Goal: Use online tool/utility

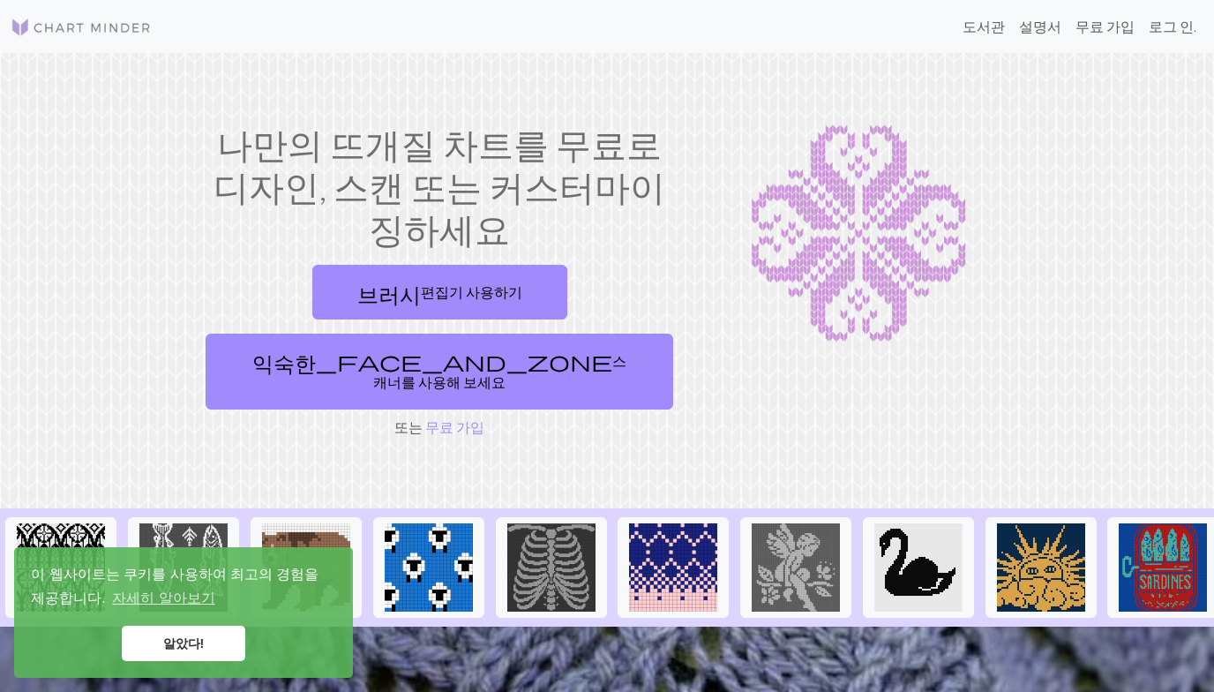
click at [498, 283] on font "브러시 편집기 사용하기" at bounding box center [439, 291] width 165 height 17
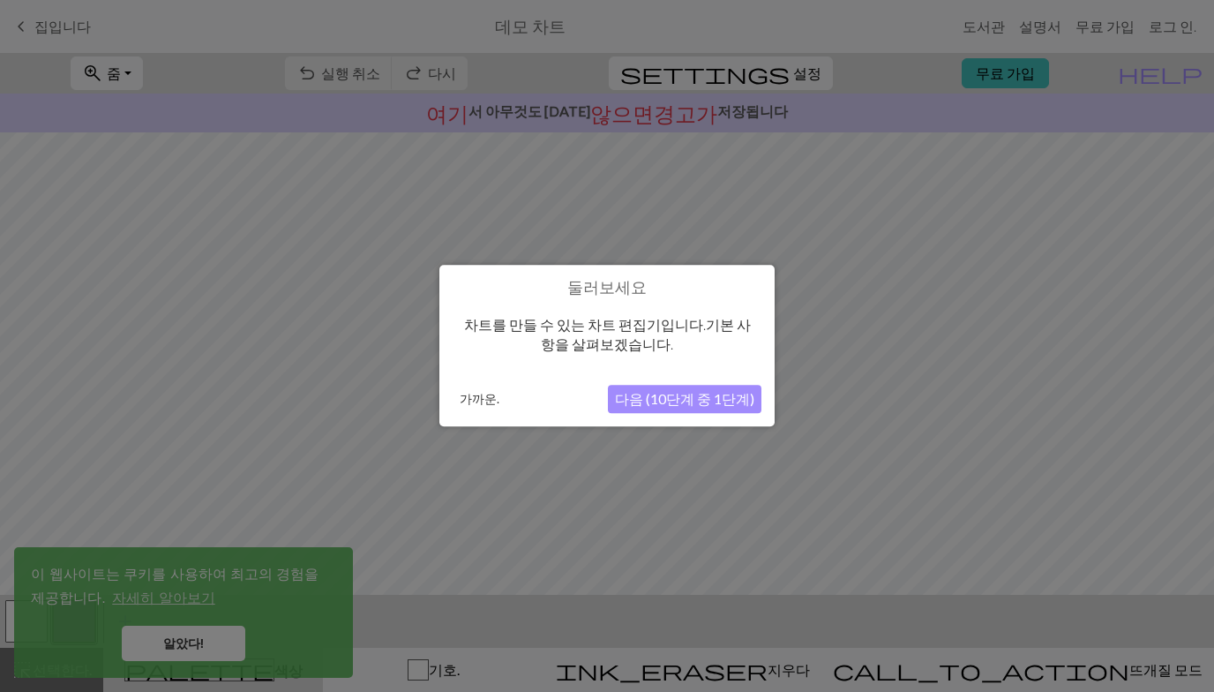
click at [675, 397] on font "다음 (10단계 중 1단계)" at bounding box center [684, 399] width 139 height 17
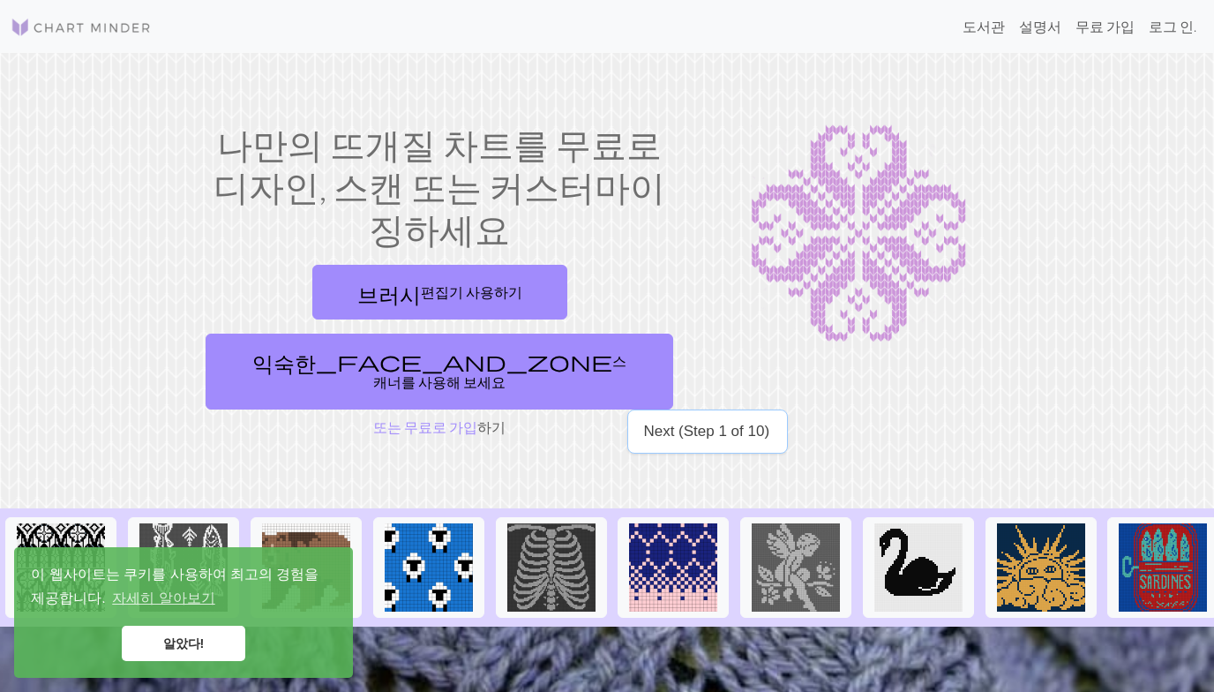
click at [489, 352] on font "익숙한_face_and_zone 스캐너를 사용해 보세요" at bounding box center [439, 371] width 374 height 38
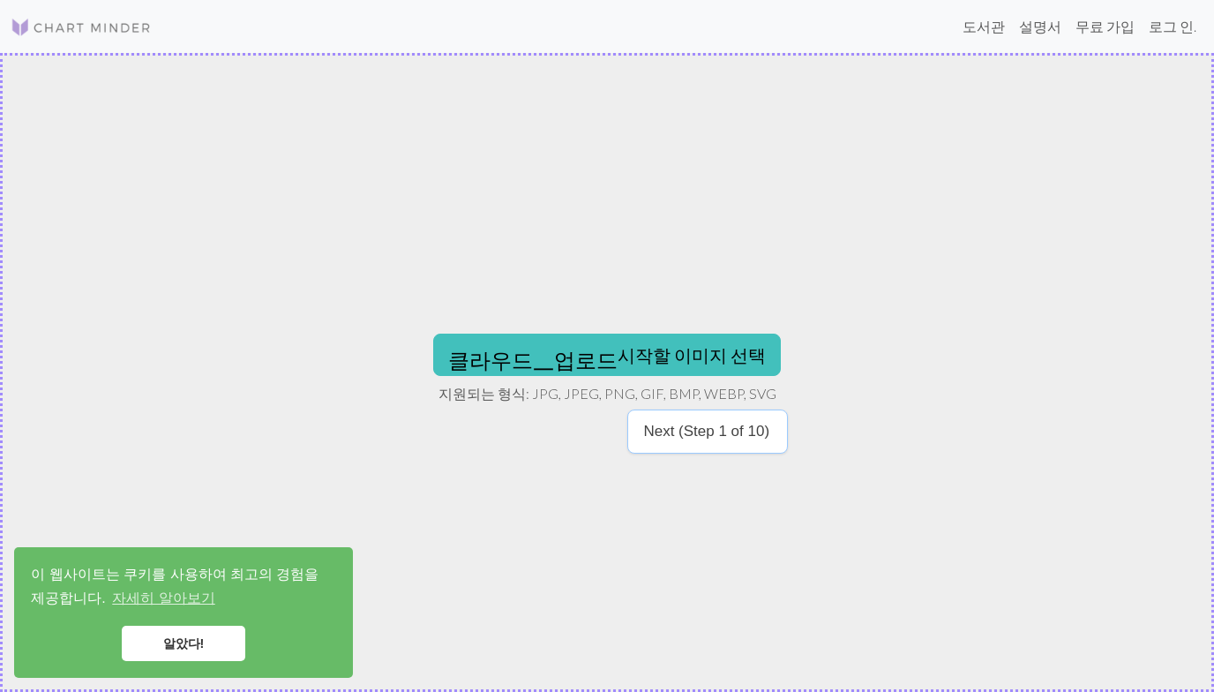
click at [722, 435] on p "Next (Step 1 of 10)" at bounding box center [706, 431] width 126 height 17
click at [701, 350] on font "클라우드_업로드 시작할 이미지 선택" at bounding box center [607, 354] width 318 height 21
